Goal: Task Accomplishment & Management: Manage account settings

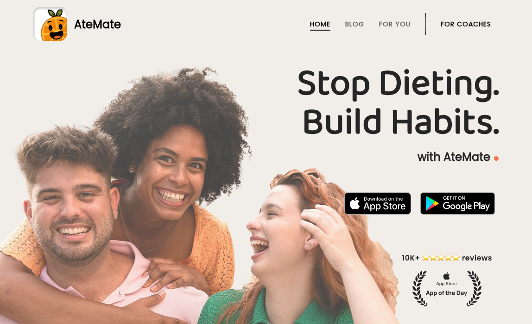
click at [473, 26] on link "For Coaches" at bounding box center [465, 23] width 50 height 7
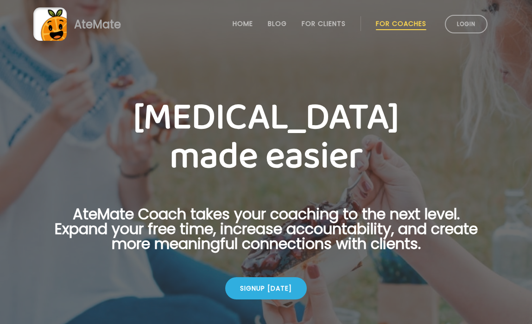
click at [473, 26] on link "Login" at bounding box center [466, 24] width 43 height 19
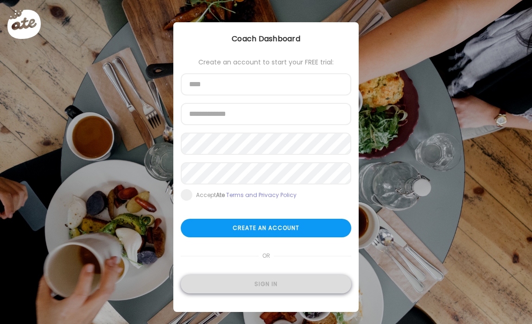
type input "**********"
click at [239, 287] on div "Sign in" at bounding box center [266, 284] width 170 height 19
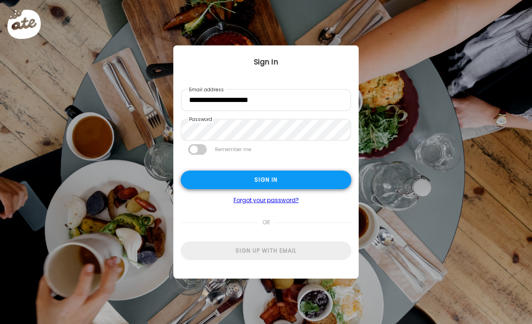
click at [278, 185] on div "Sign in" at bounding box center [266, 179] width 170 height 19
type input "**********"
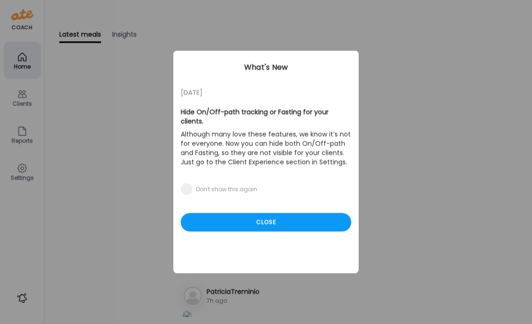
click at [232, 202] on div "05/27/23 Hide On/Off-path tracking or Fasting for your clients. Although many l…" at bounding box center [265, 162] width 185 height 222
click at [232, 213] on div "Close" at bounding box center [266, 222] width 170 height 19
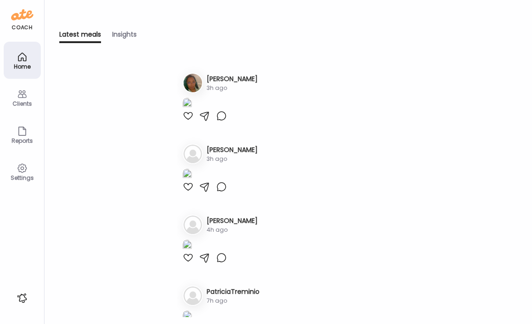
click at [18, 98] on icon at bounding box center [22, 93] width 11 height 11
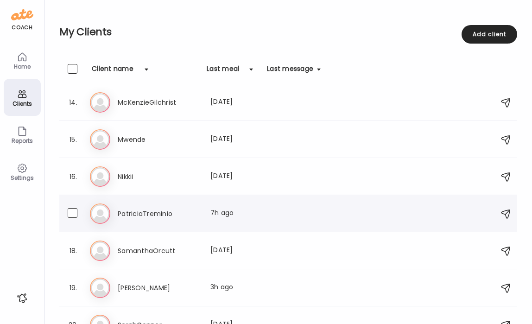
click at [150, 211] on h3 "PatriciaTreminio" at bounding box center [158, 213] width 81 height 11
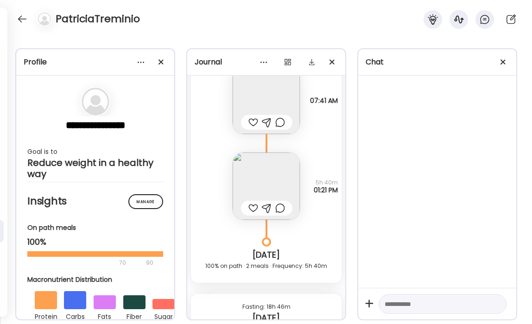
scroll to position [9406, 0]
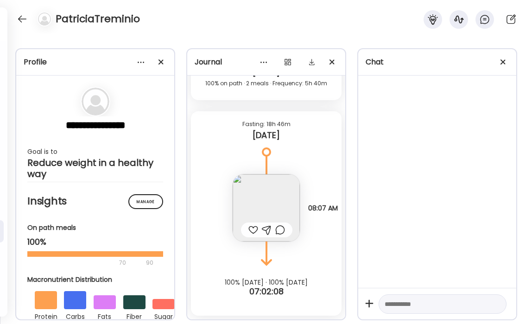
click at [264, 192] on img at bounding box center [265, 207] width 67 height 67
